Goal: Task Accomplishment & Management: Use online tool/utility

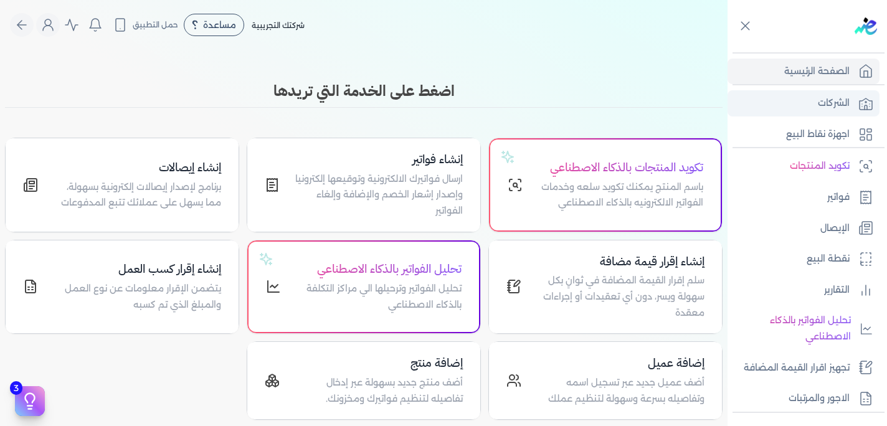
click at [830, 99] on p "الشركات" at bounding box center [834, 103] width 32 height 16
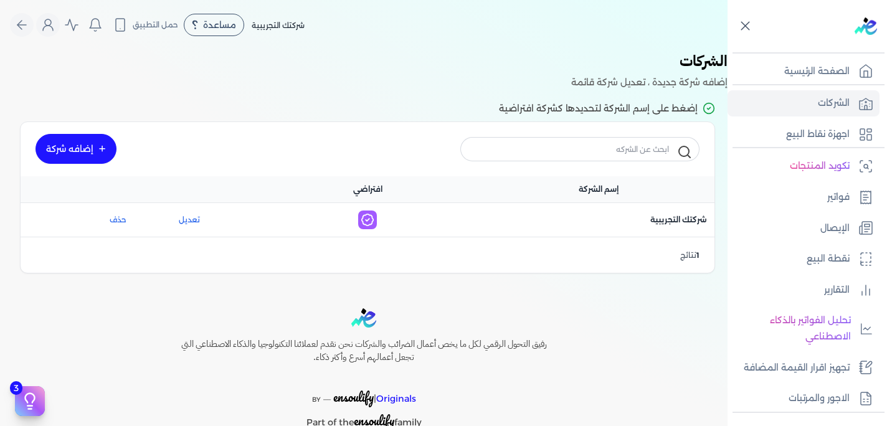
click at [740, 21] on icon at bounding box center [745, 26] width 16 height 16
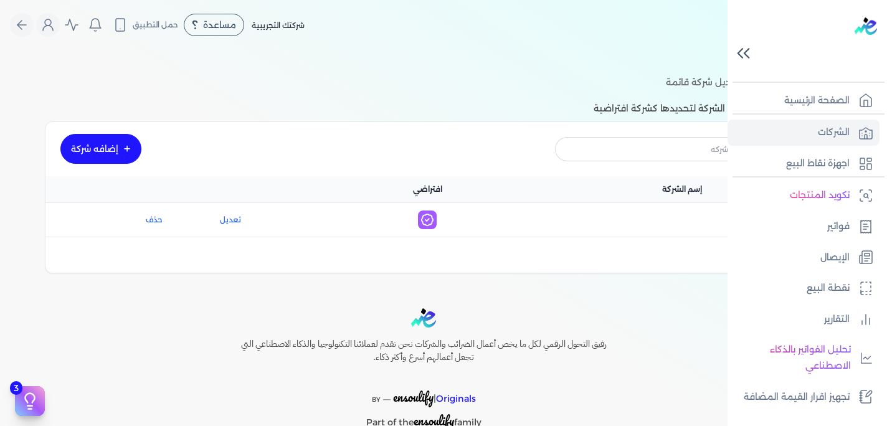
click at [745, 54] on icon at bounding box center [746, 53] width 4 height 9
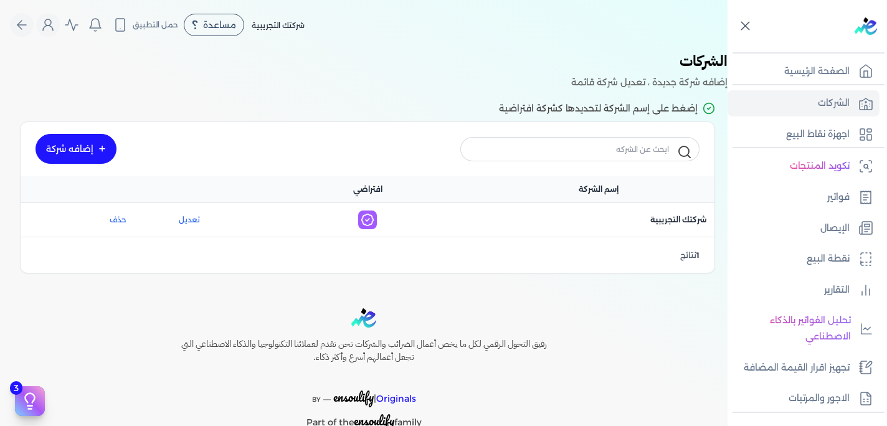
click at [742, 32] on icon at bounding box center [745, 26] width 16 height 16
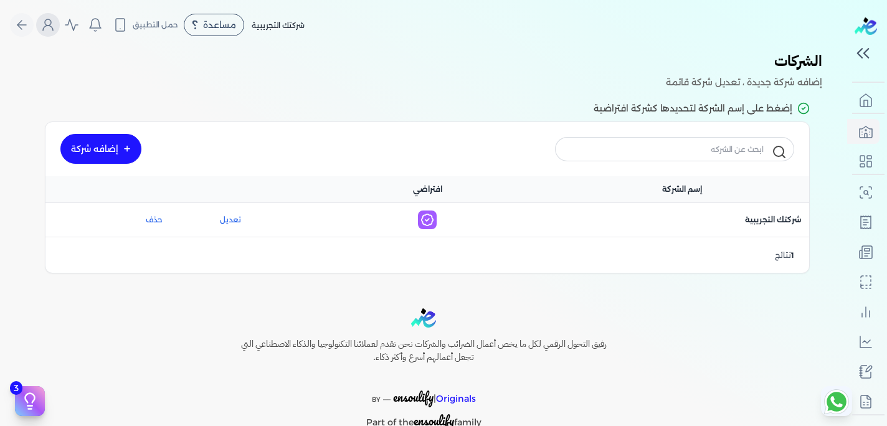
click at [55, 19] on icon "Global" at bounding box center [47, 24] width 15 height 15
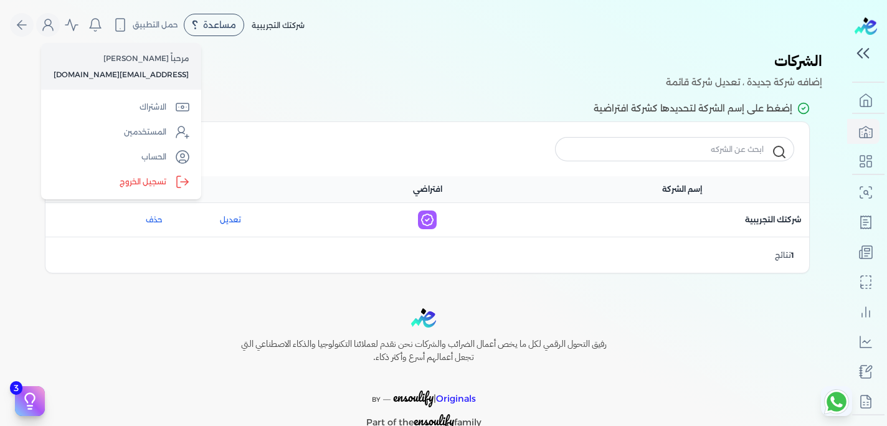
click at [300, 116] on p "إضغط على إسم الشركة لتحديدها كشركة افتراضية" at bounding box center [423, 109] width 772 height 16
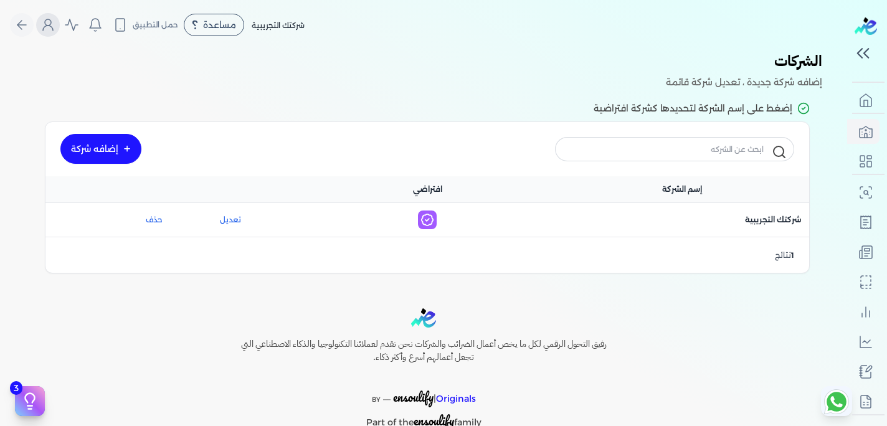
click at [53, 26] on icon "Global" at bounding box center [48, 28] width 10 height 5
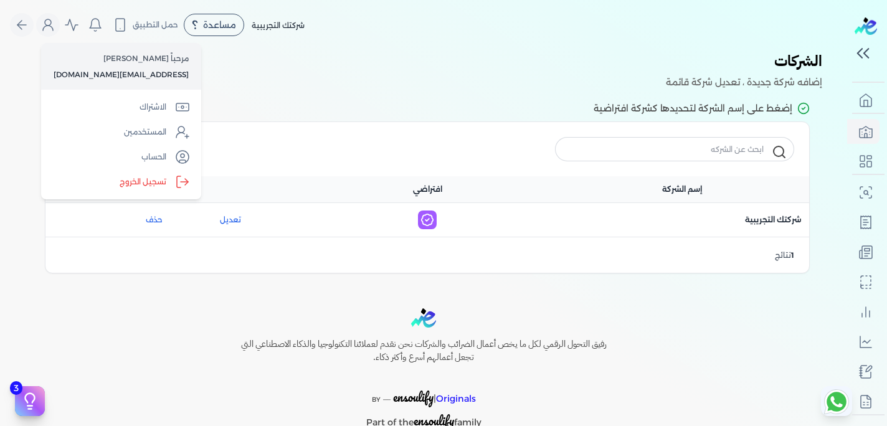
click at [243, 108] on p "إضغط على إسم الشركة لتحديدها كشركة افتراضية" at bounding box center [423, 109] width 772 height 16
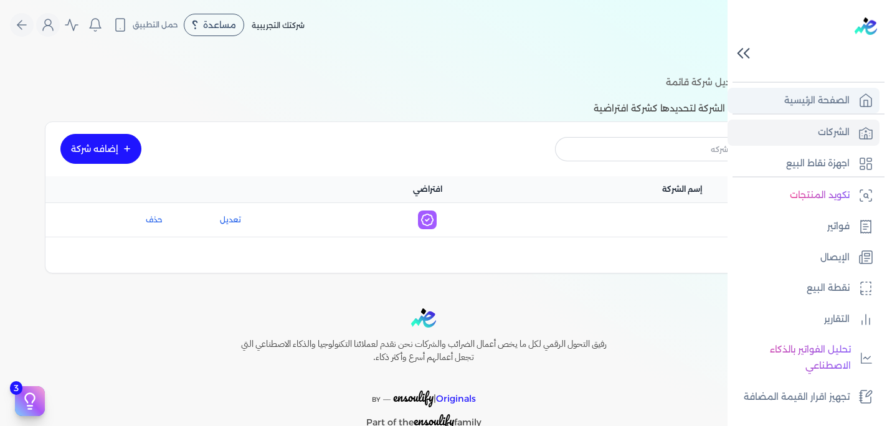
click at [834, 99] on p "الصفحة الرئيسية" at bounding box center [816, 101] width 65 height 16
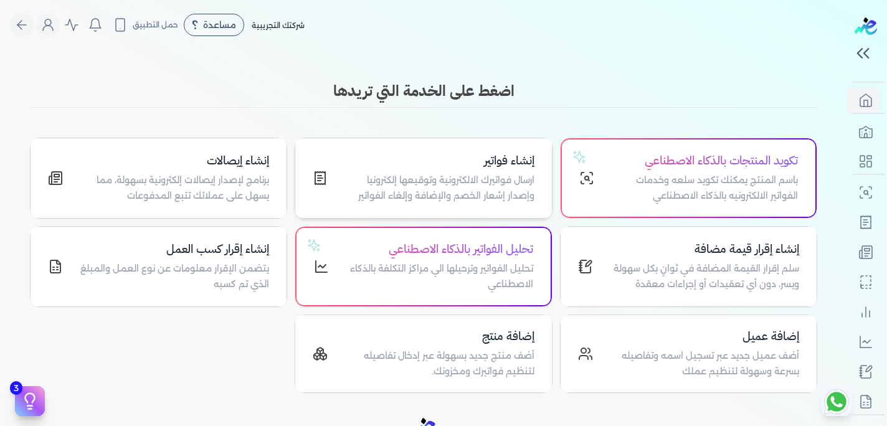
click at [451, 167] on h4 "إنشاء فواتير" at bounding box center [438, 161] width 191 height 18
